Goal: Transaction & Acquisition: Purchase product/service

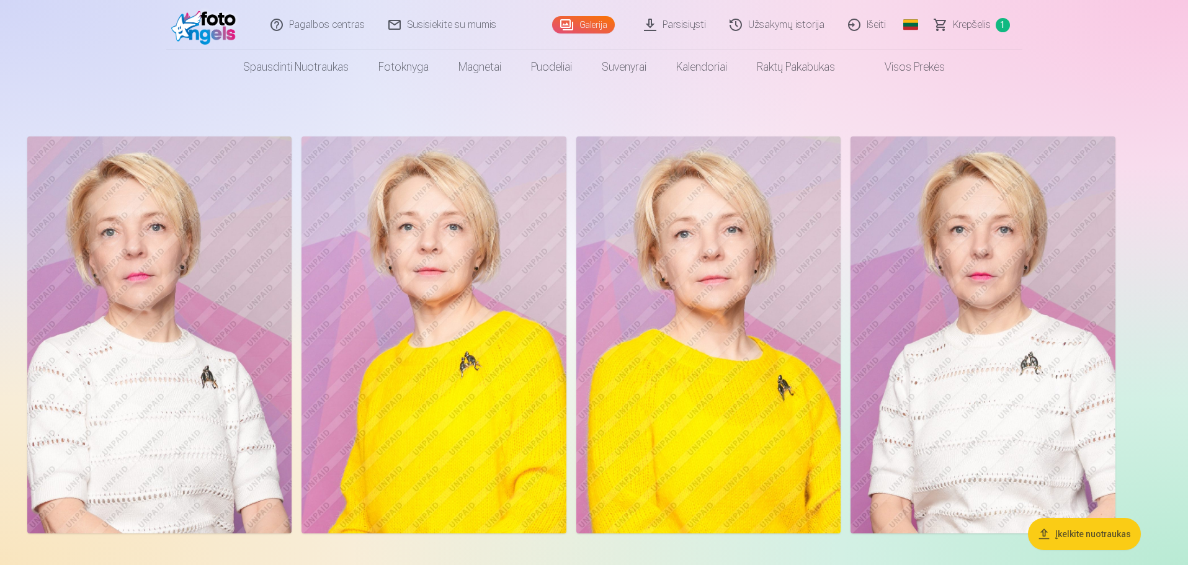
click at [138, 332] on img at bounding box center [159, 334] width 264 height 397
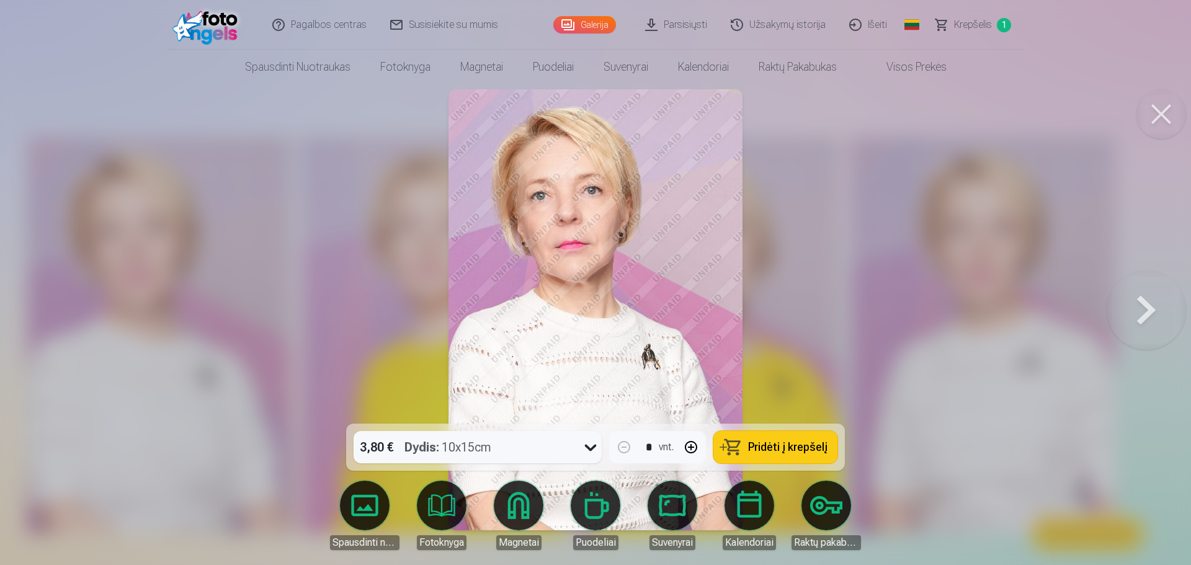
click at [1149, 316] on button at bounding box center [1145, 309] width 79 height 203
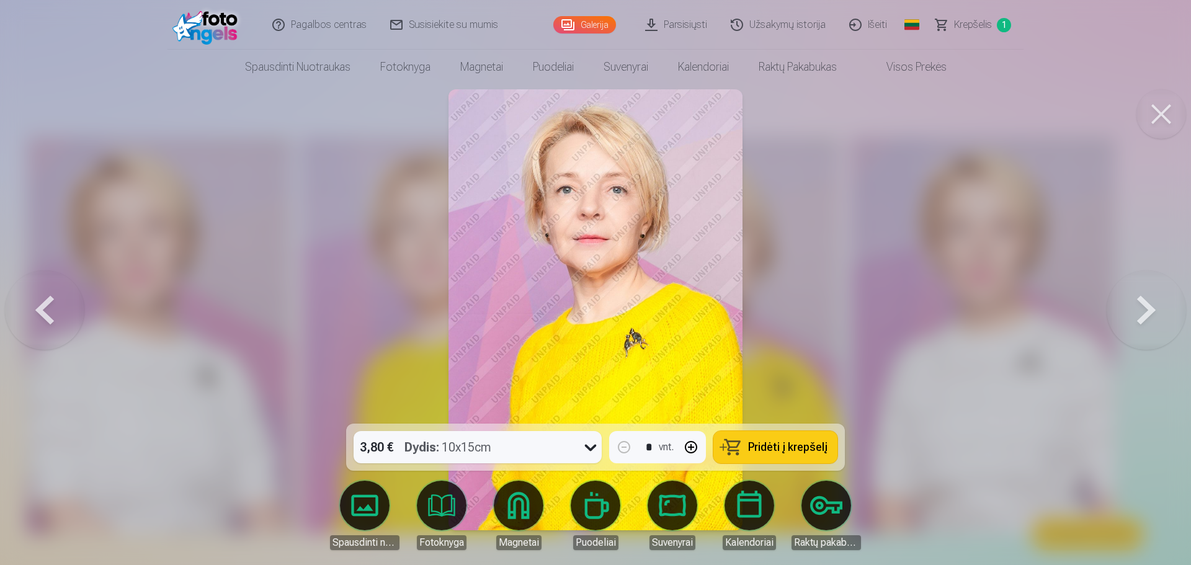
click at [1149, 316] on button at bounding box center [1145, 309] width 79 height 203
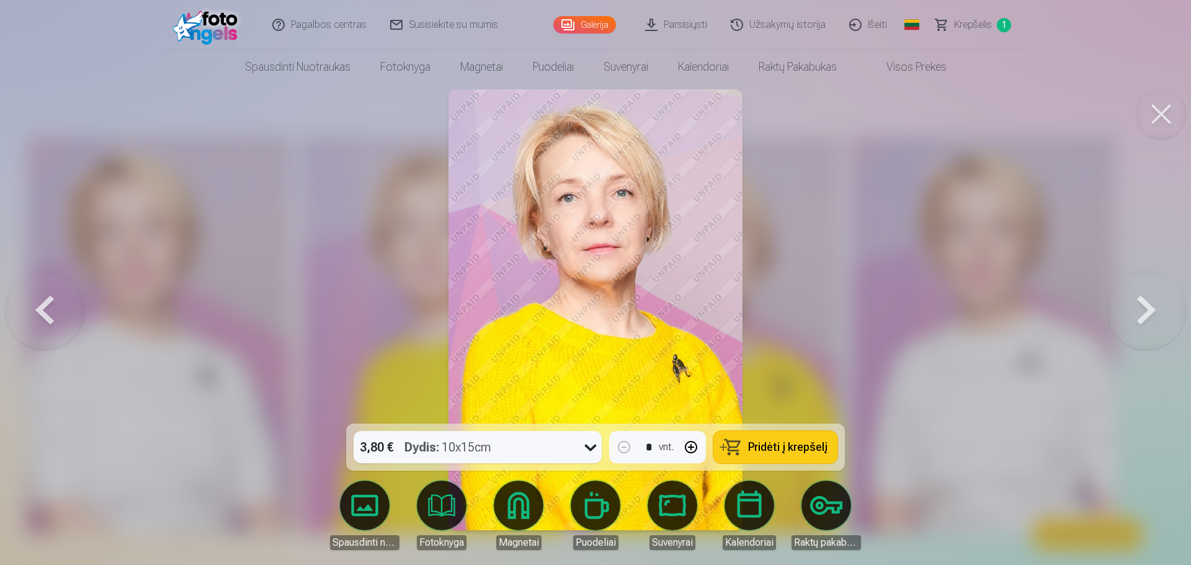
click at [1149, 316] on button at bounding box center [1145, 309] width 79 height 203
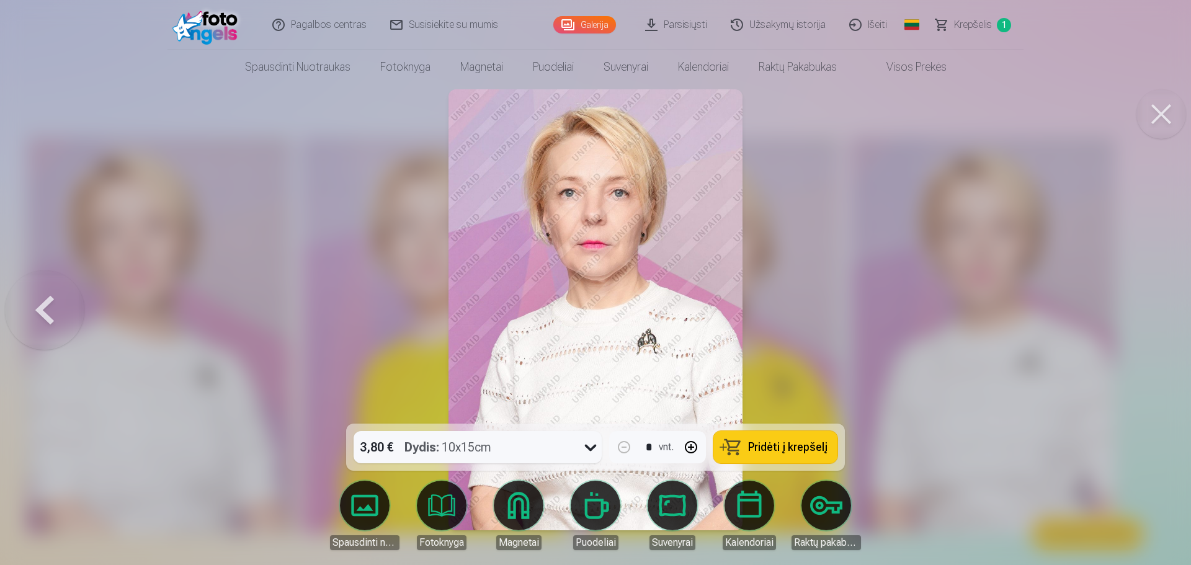
click at [915, 300] on div at bounding box center [595, 282] width 1191 height 565
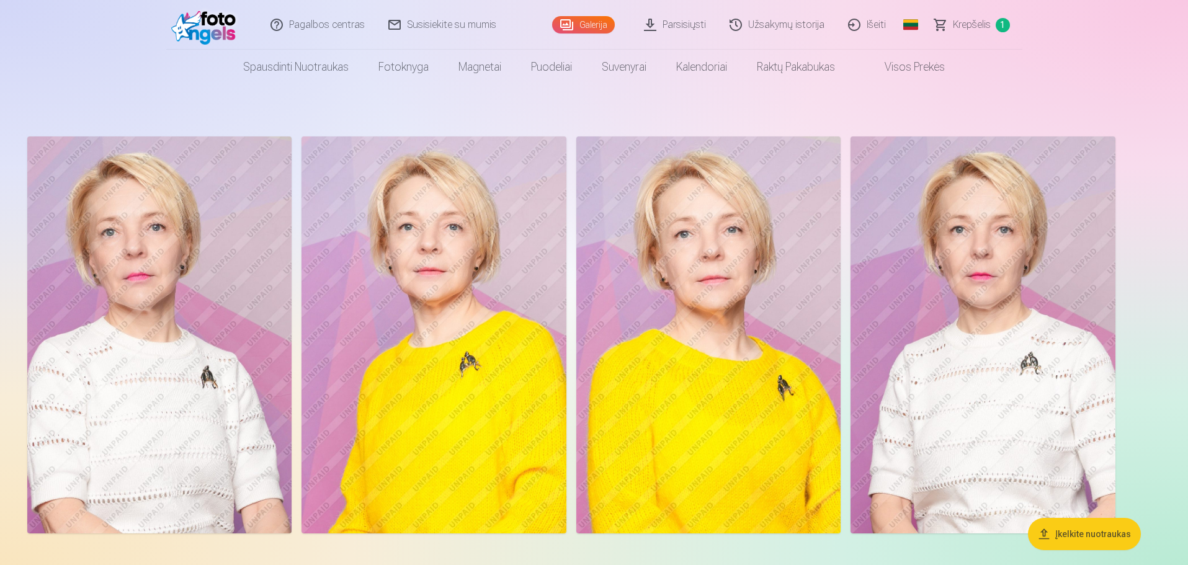
click at [976, 24] on span "Krepšelis" at bounding box center [972, 24] width 38 height 15
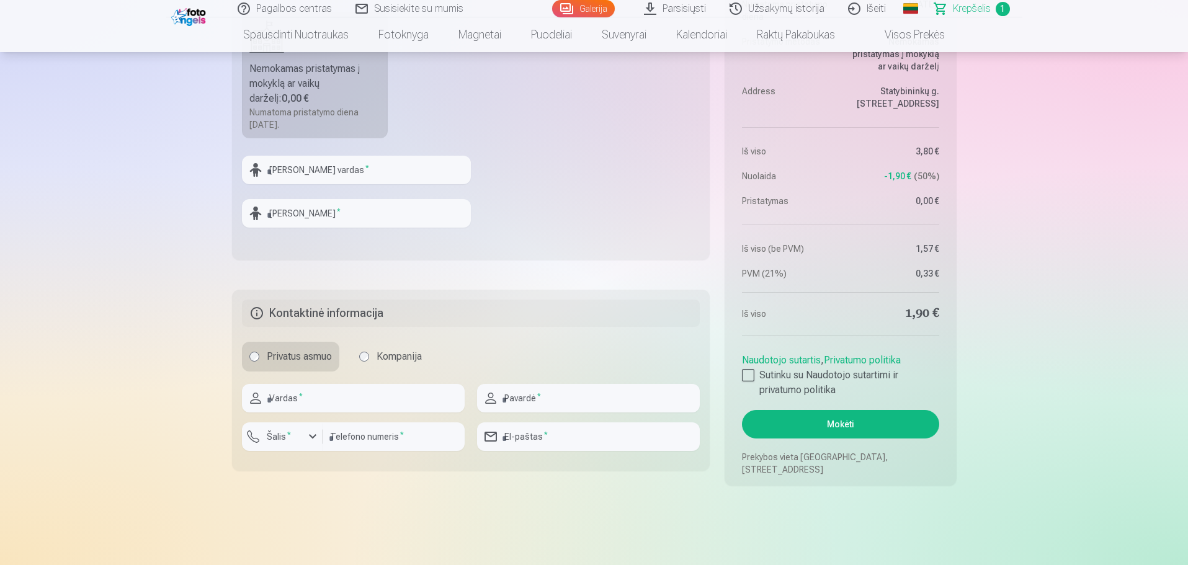
scroll to position [496, 0]
click at [749, 373] on div at bounding box center [748, 374] width 12 height 12
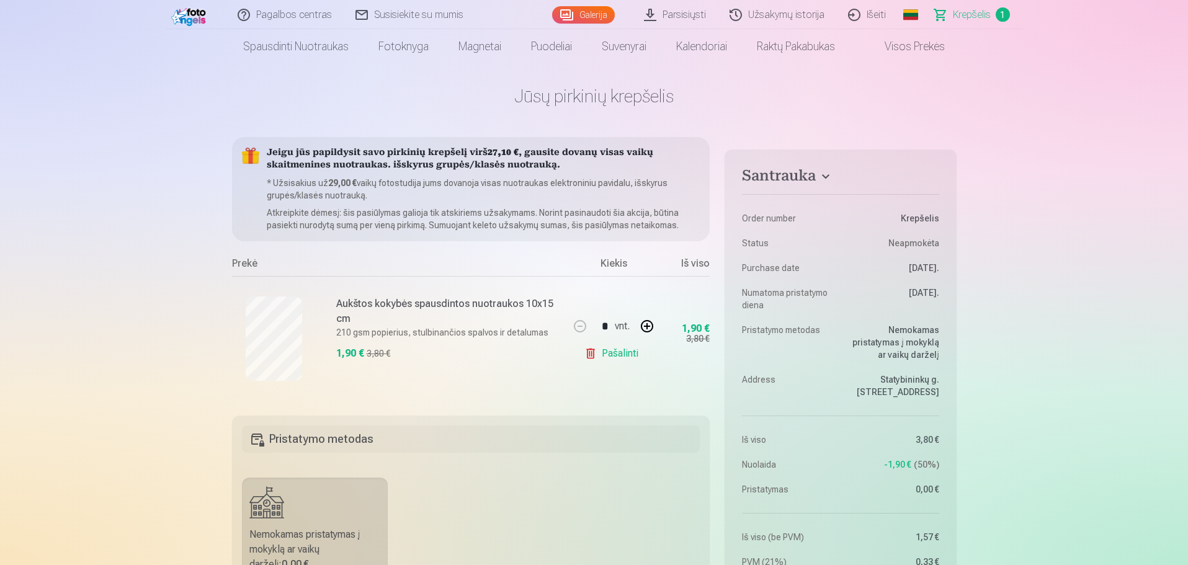
scroll to position [0, 0]
